Goal: Information Seeking & Learning: Learn about a topic

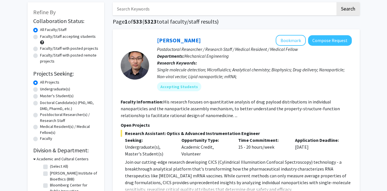
scroll to position [8, 0]
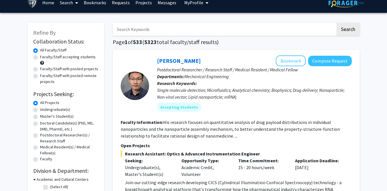
click at [155, 26] on input "Search Keywords" at bounding box center [224, 29] width 223 height 13
type input "cognitive science"
click at [336, 23] on button "Search" at bounding box center [347, 29] width 23 height 13
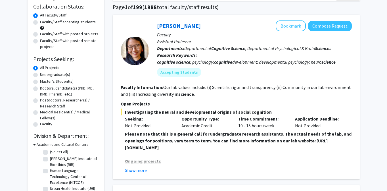
scroll to position [43, 0]
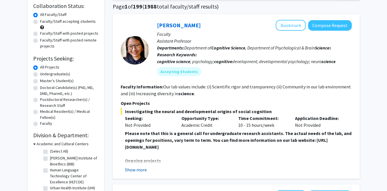
click at [132, 173] on button "Show more" at bounding box center [136, 169] width 22 height 7
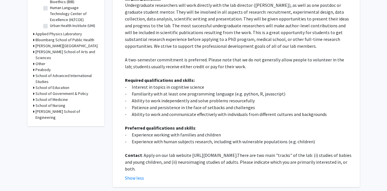
scroll to position [215, 0]
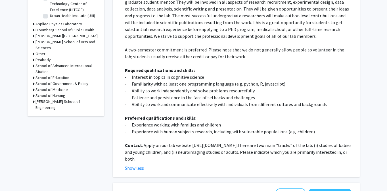
click at [236, 146] on p "Contact : Apply on our lab website [URL][DOMAIN_NAME]. There are two main "trac…" at bounding box center [238, 152] width 227 height 20
